Goal: Find specific page/section: Find specific page/section

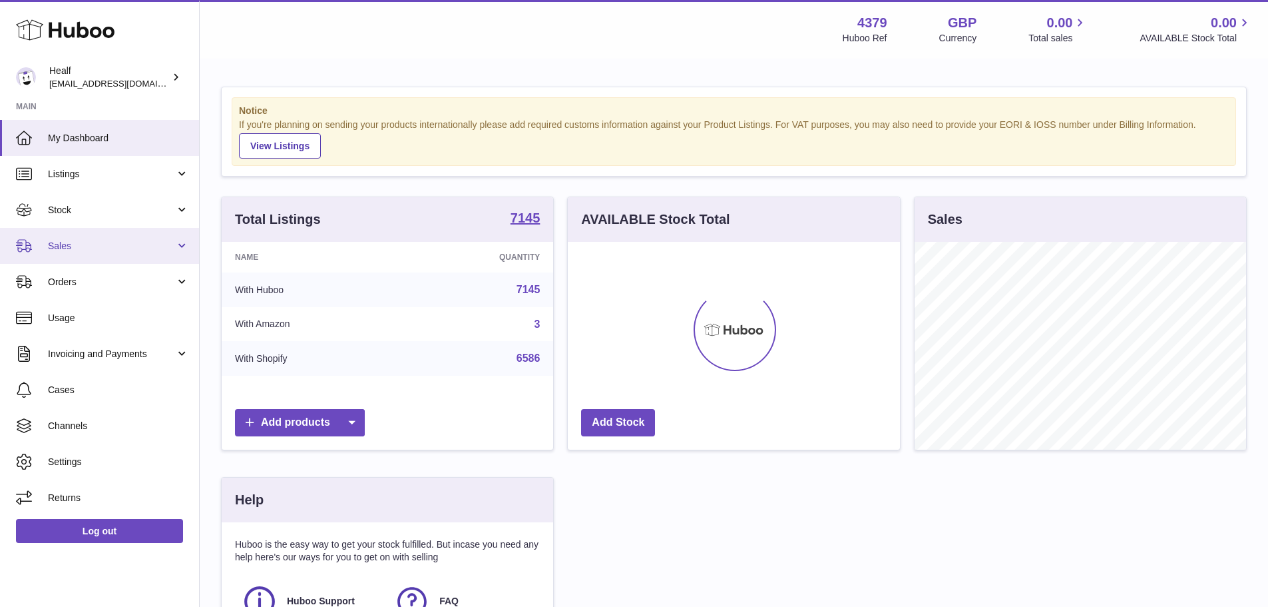
scroll to position [208, 336]
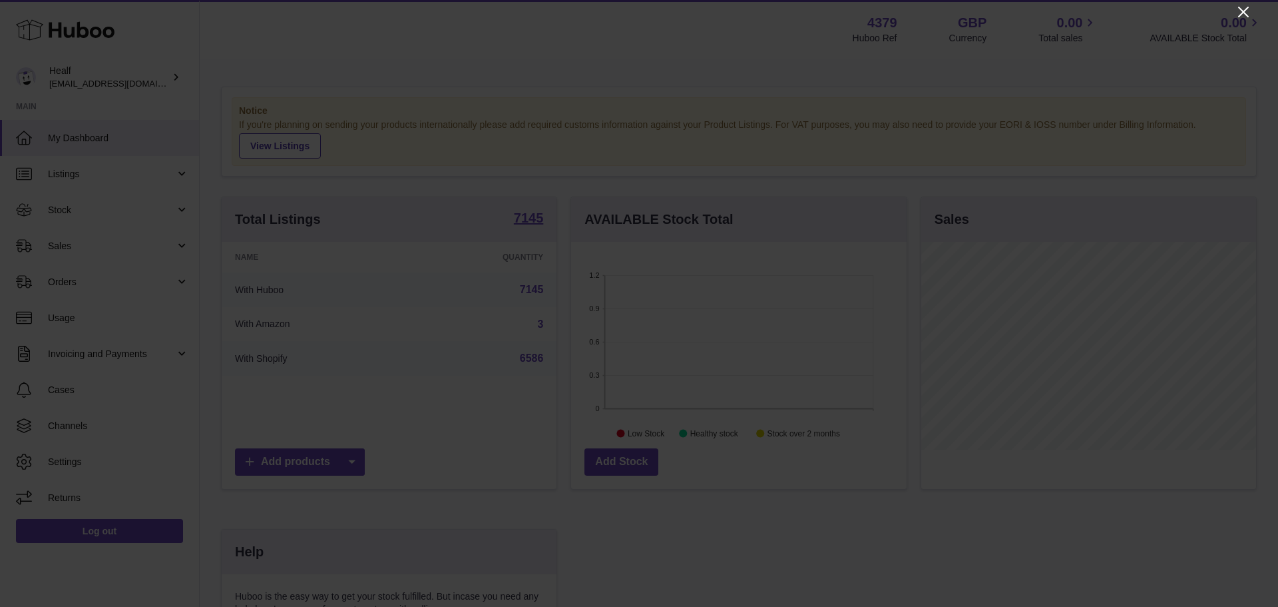
click at [1238, 5] on icon "Close" at bounding box center [1244, 12] width 16 height 16
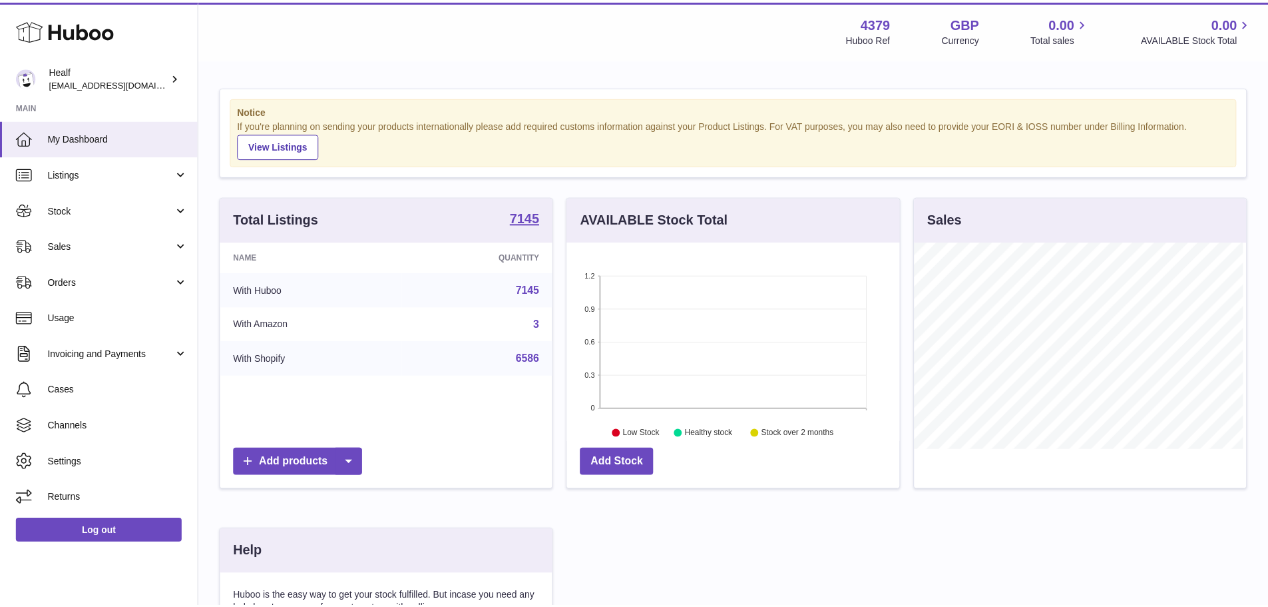
scroll to position [665550, 665426]
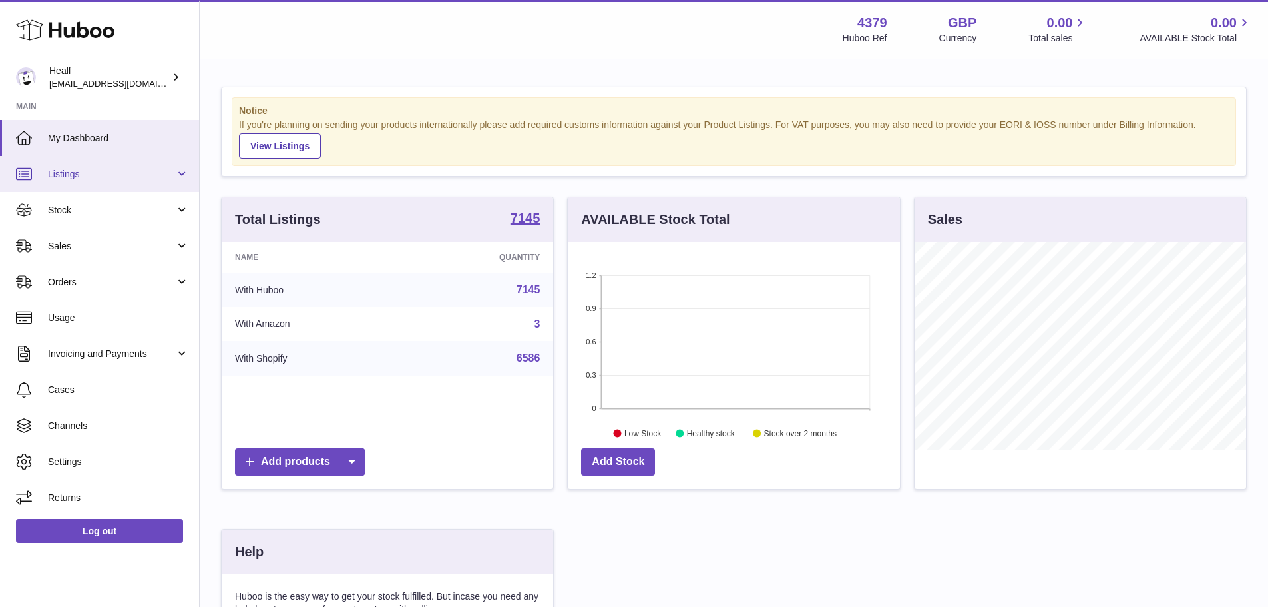
click at [115, 185] on link "Listings" at bounding box center [99, 174] width 199 height 36
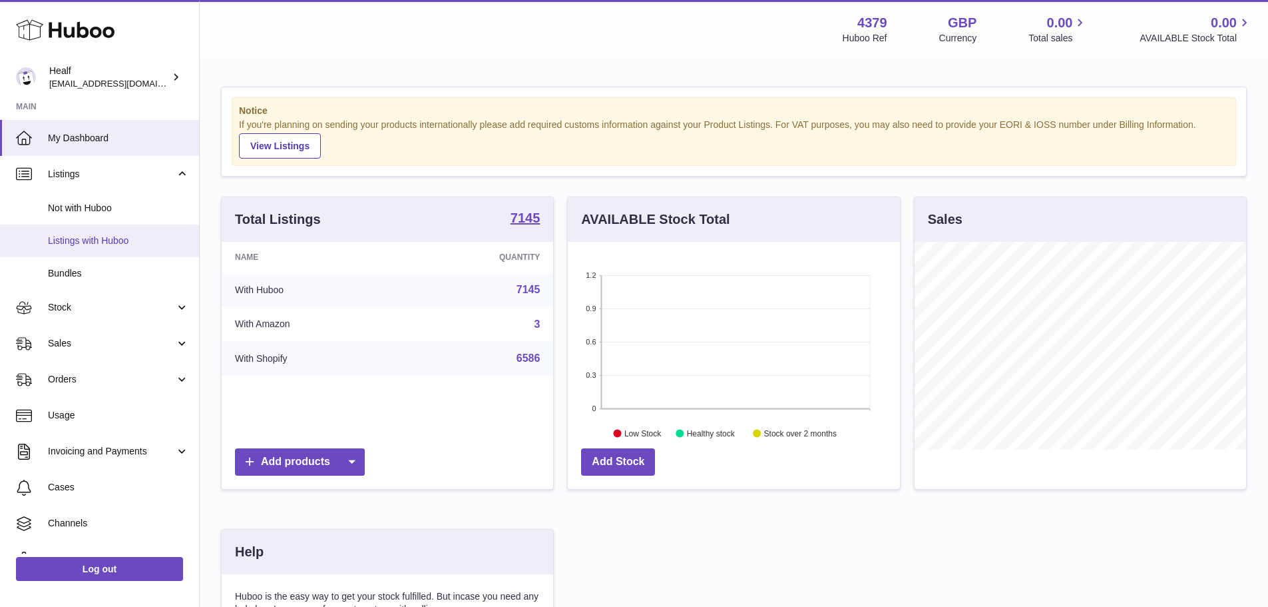
click at [115, 234] on span "Listings with Huboo" at bounding box center [118, 240] width 141 height 13
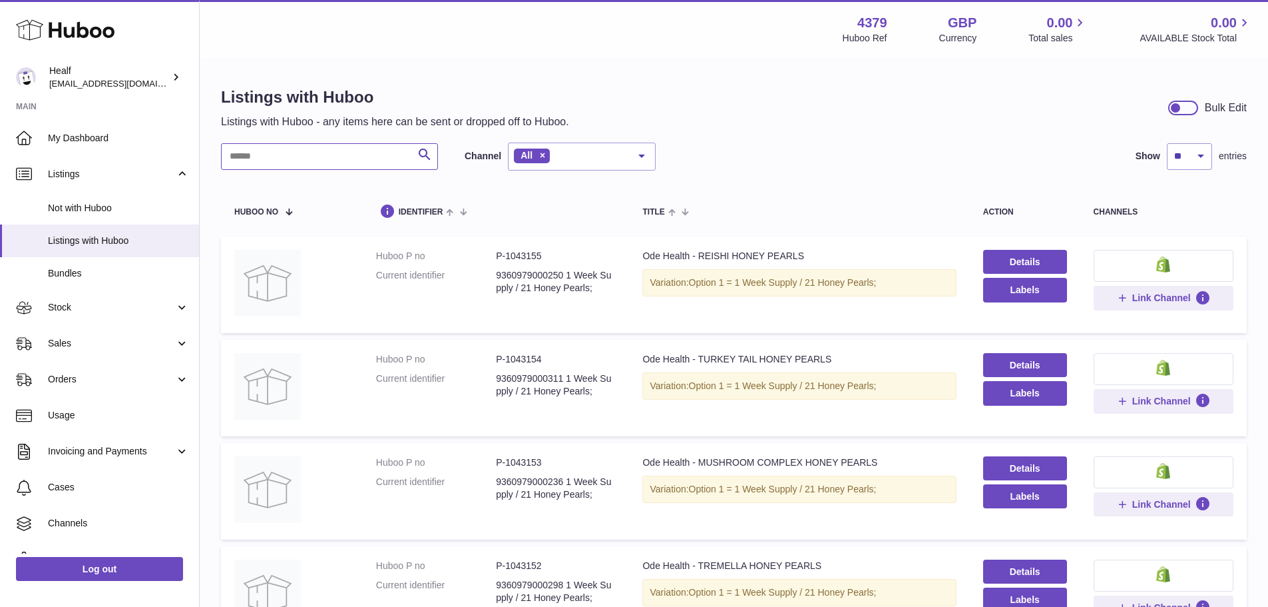
click at [355, 151] on input "text" at bounding box center [329, 156] width 217 height 27
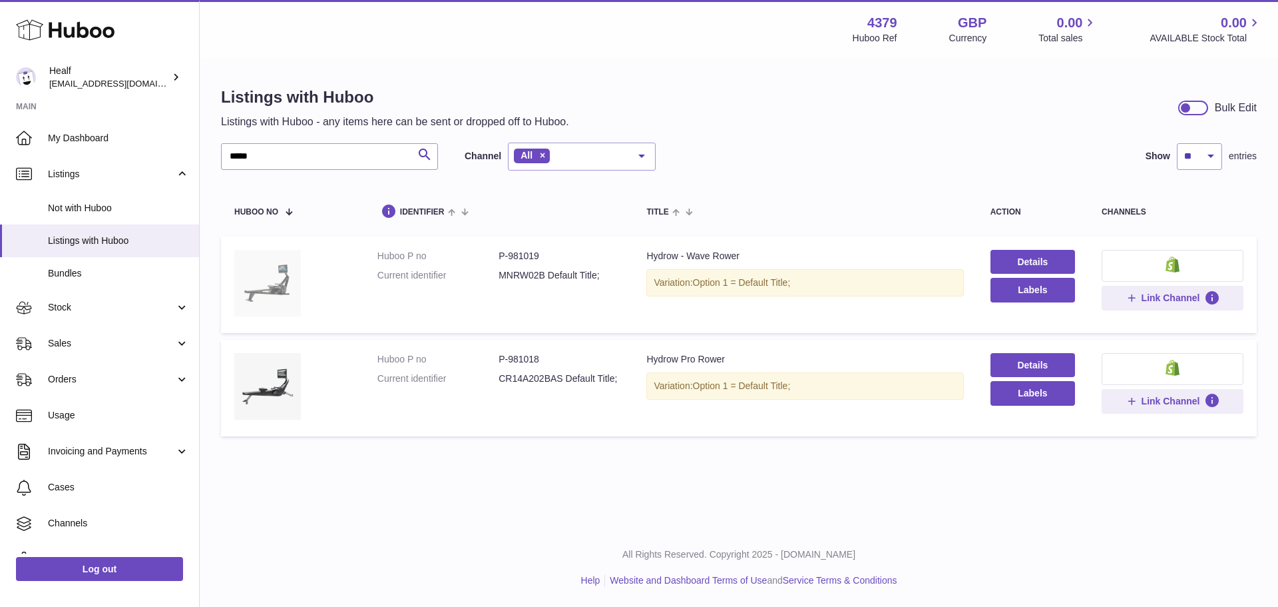
click at [272, 278] on img at bounding box center [267, 283] width 67 height 67
click at [262, 300] on img at bounding box center [267, 283] width 67 height 67
click at [269, 379] on img at bounding box center [267, 386] width 67 height 67
click at [1028, 366] on link "Details" at bounding box center [1033, 365] width 85 height 24
click at [331, 130] on div "Listings with Huboo Listings with Huboo - any items here can be sent or dropped…" at bounding box center [739, 264] width 1079 height 409
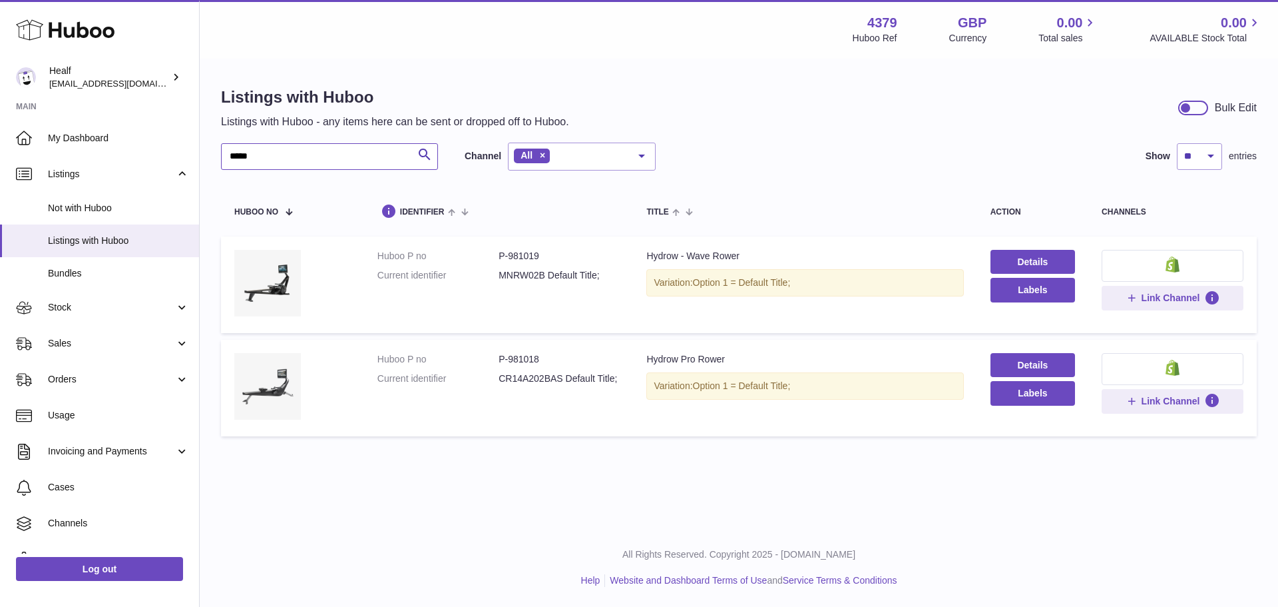
click at [338, 145] on input "*****" at bounding box center [329, 156] width 217 height 27
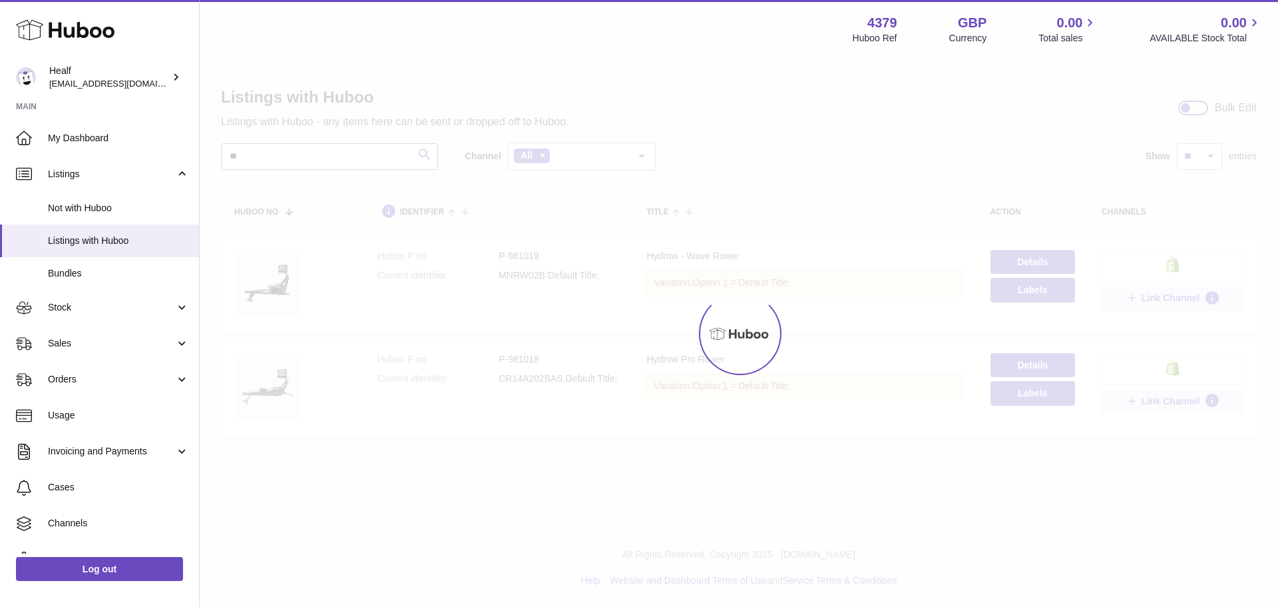
type input "*"
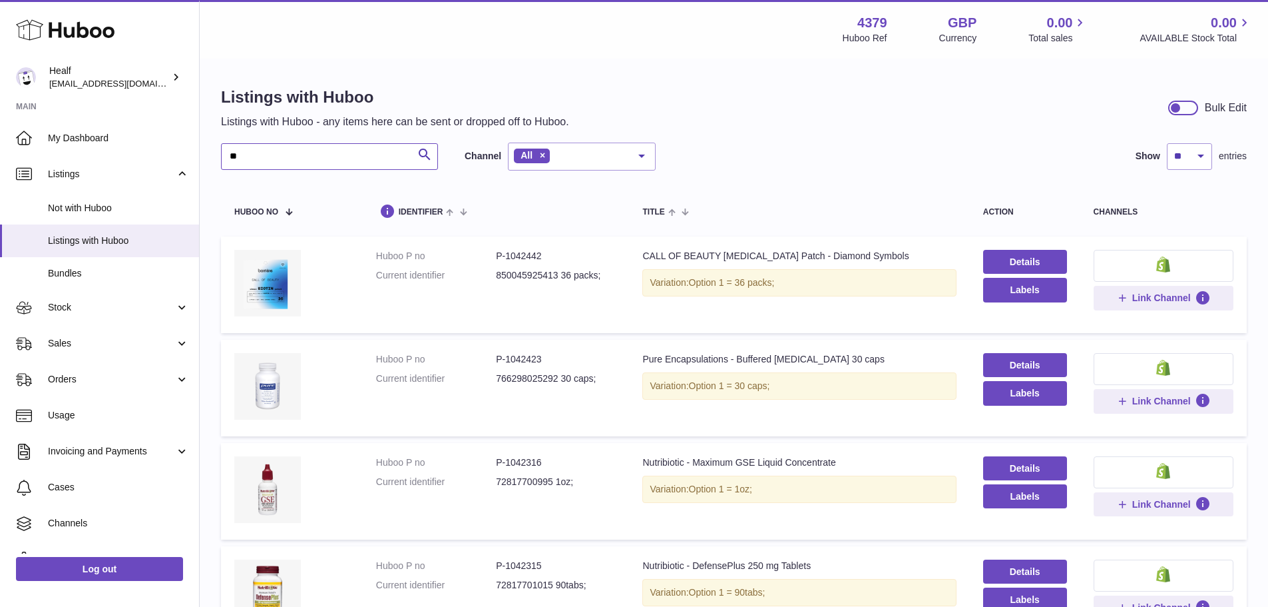
type input "*"
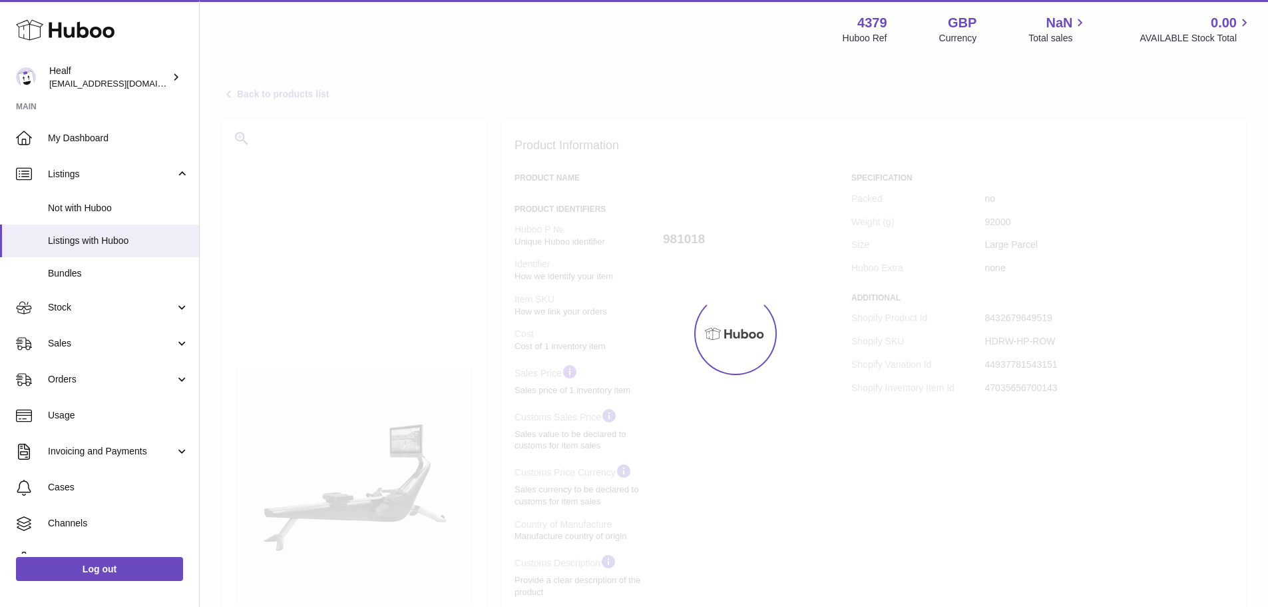
select select "***"
select select "****"
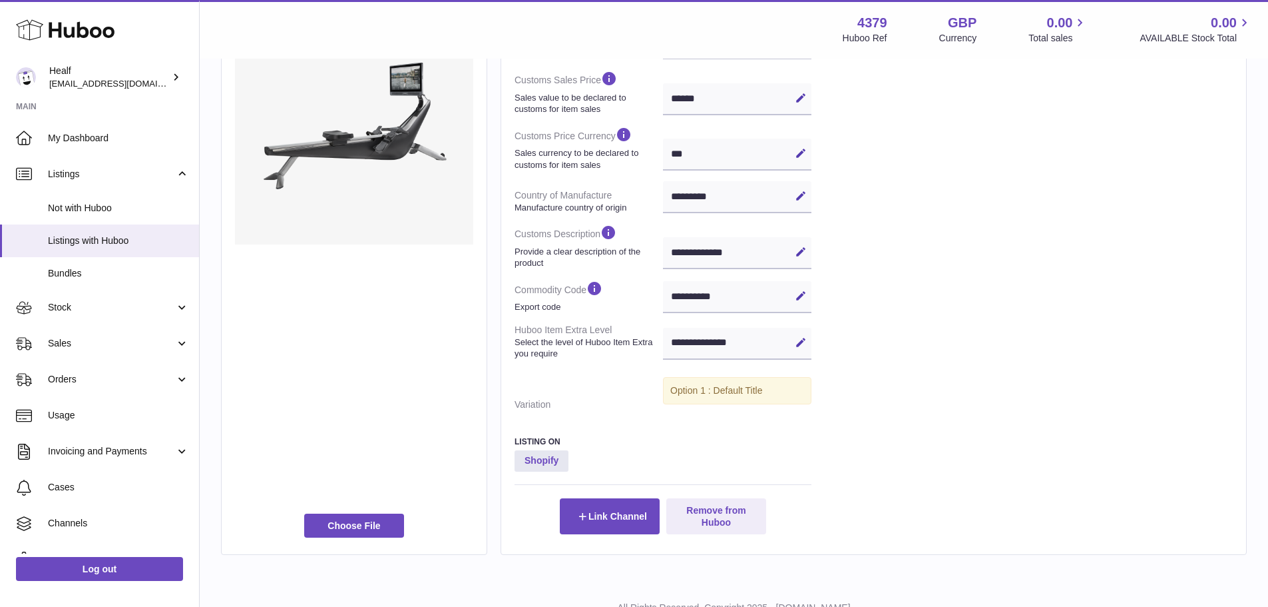
scroll to position [448, 0]
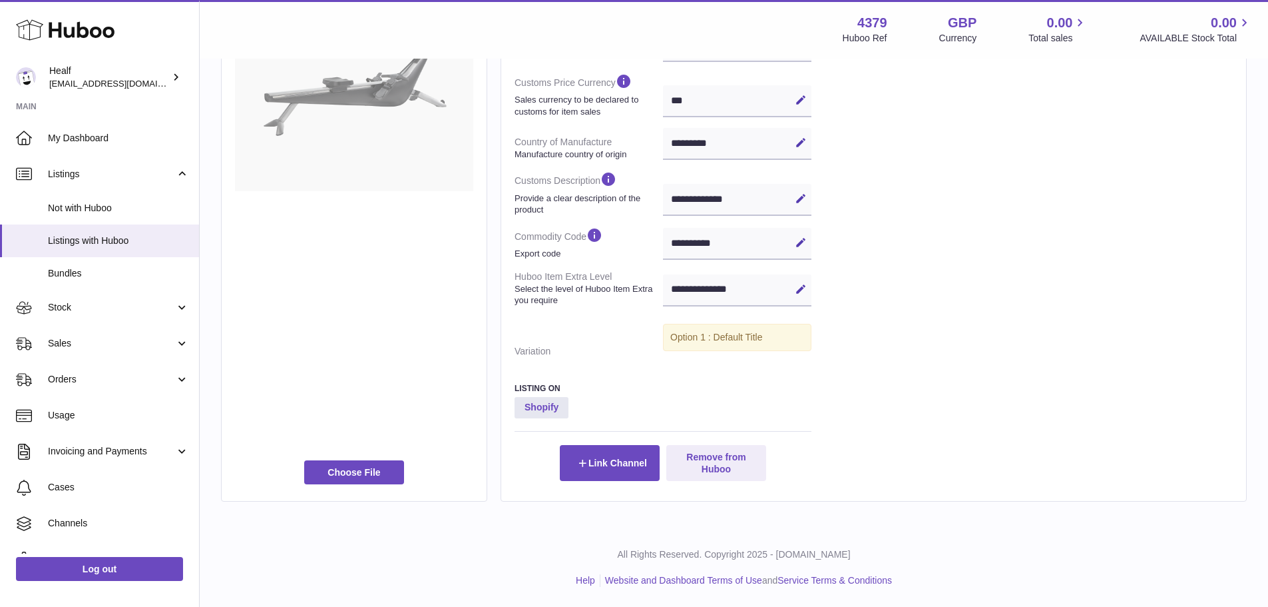
click at [352, 451] on div at bounding box center [354, 72] width 238 height 776
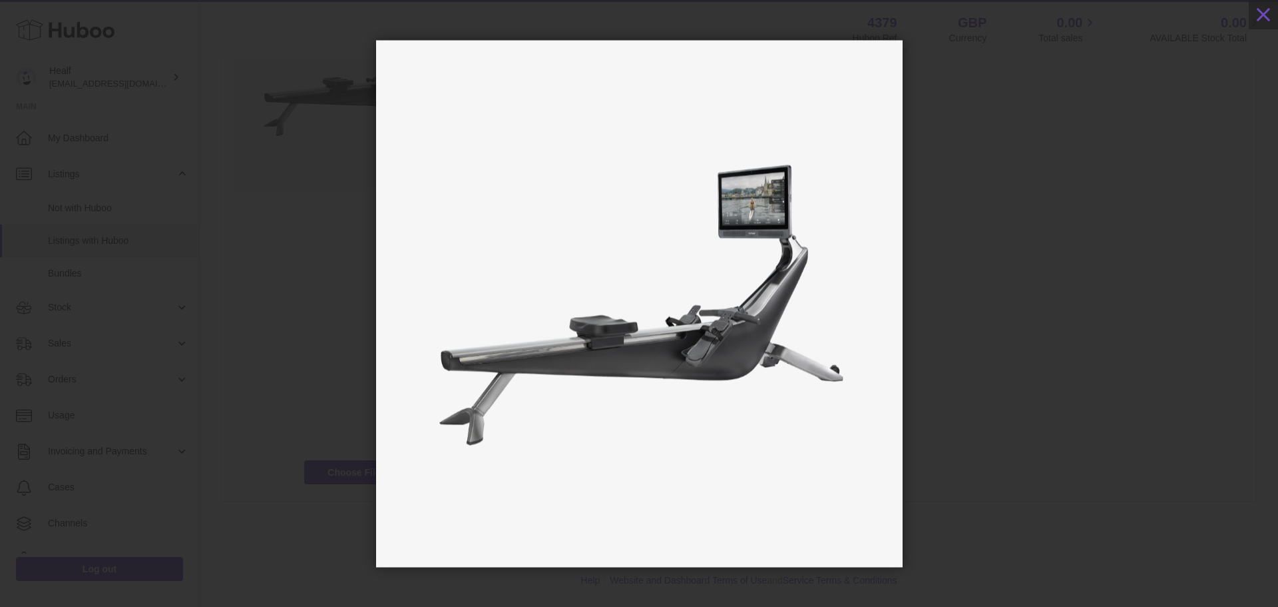
click at [355, 423] on div at bounding box center [639, 303] width 1278 height 527
